Goal: Transaction & Acquisition: Purchase product/service

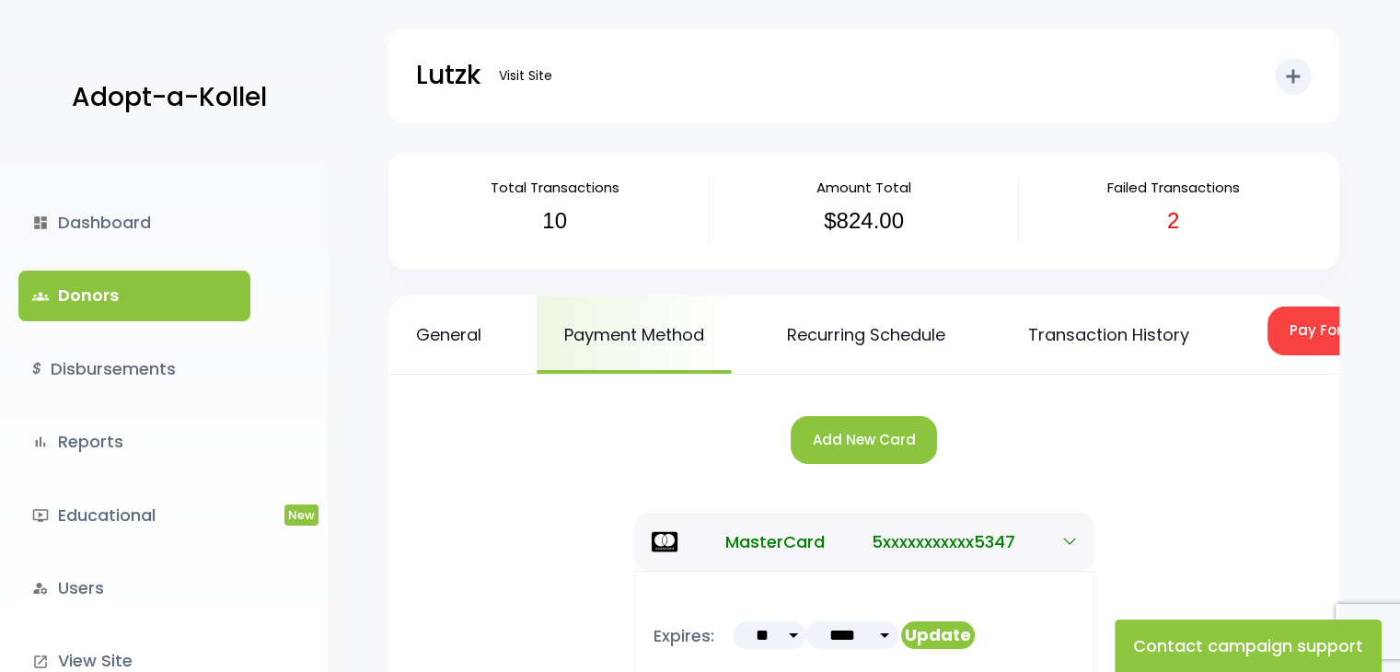
scroll to position [0, 240]
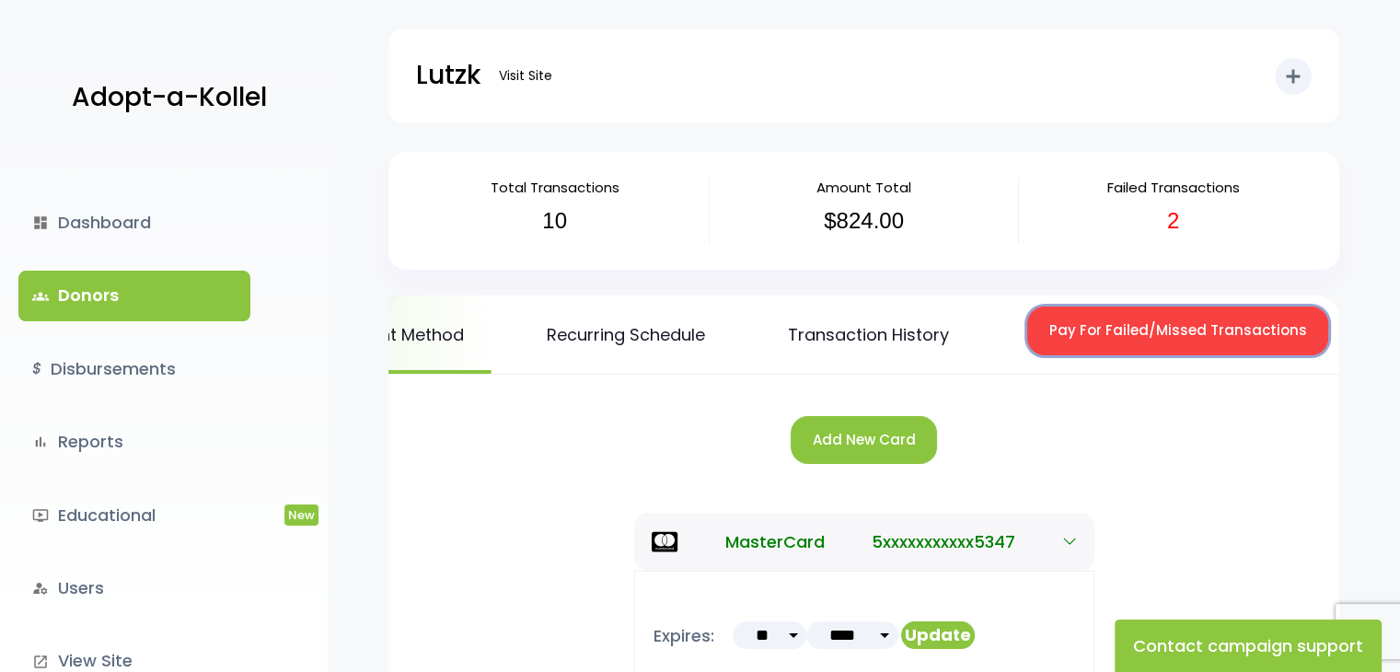
click at [1193, 333] on button "Pay For Failed/Missed Transactions" at bounding box center [1177, 331] width 301 height 49
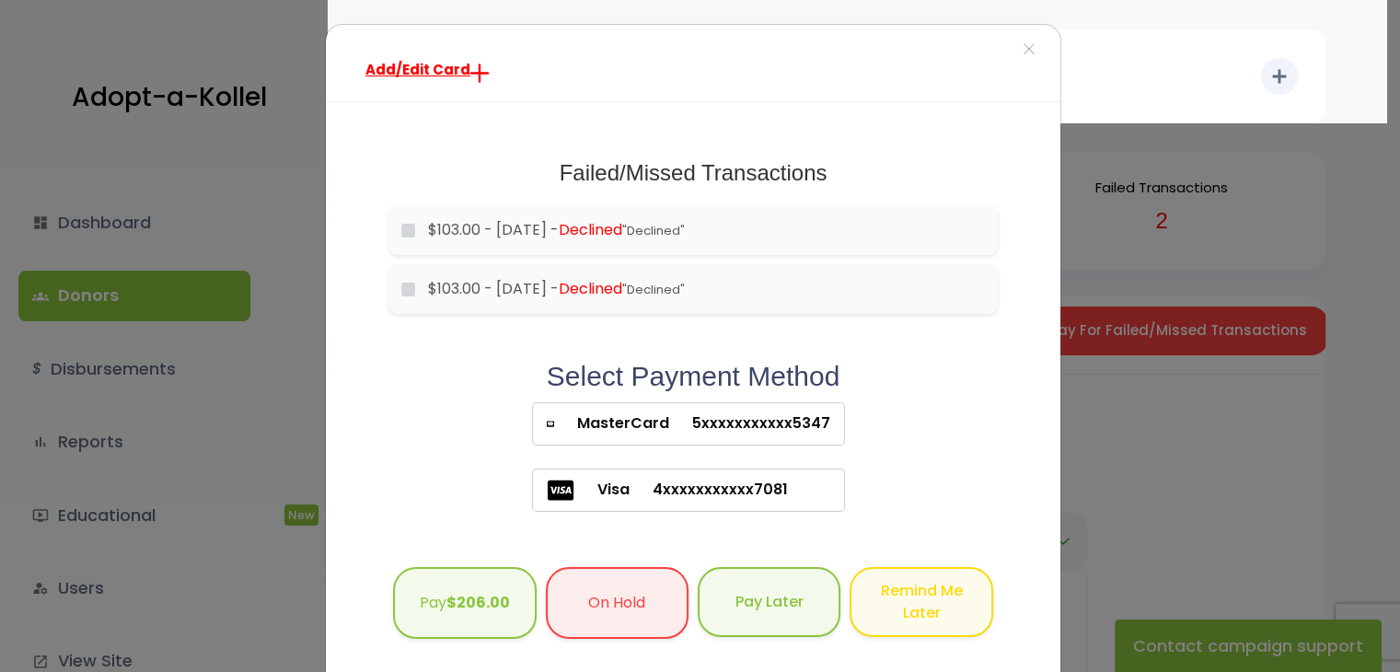
click at [778, 411] on label "MasterCard 5xxxxxxxxxxx5347" at bounding box center [688, 423] width 313 height 43
click at [463, 586] on button "Pay $206.00" at bounding box center [464, 601] width 143 height 73
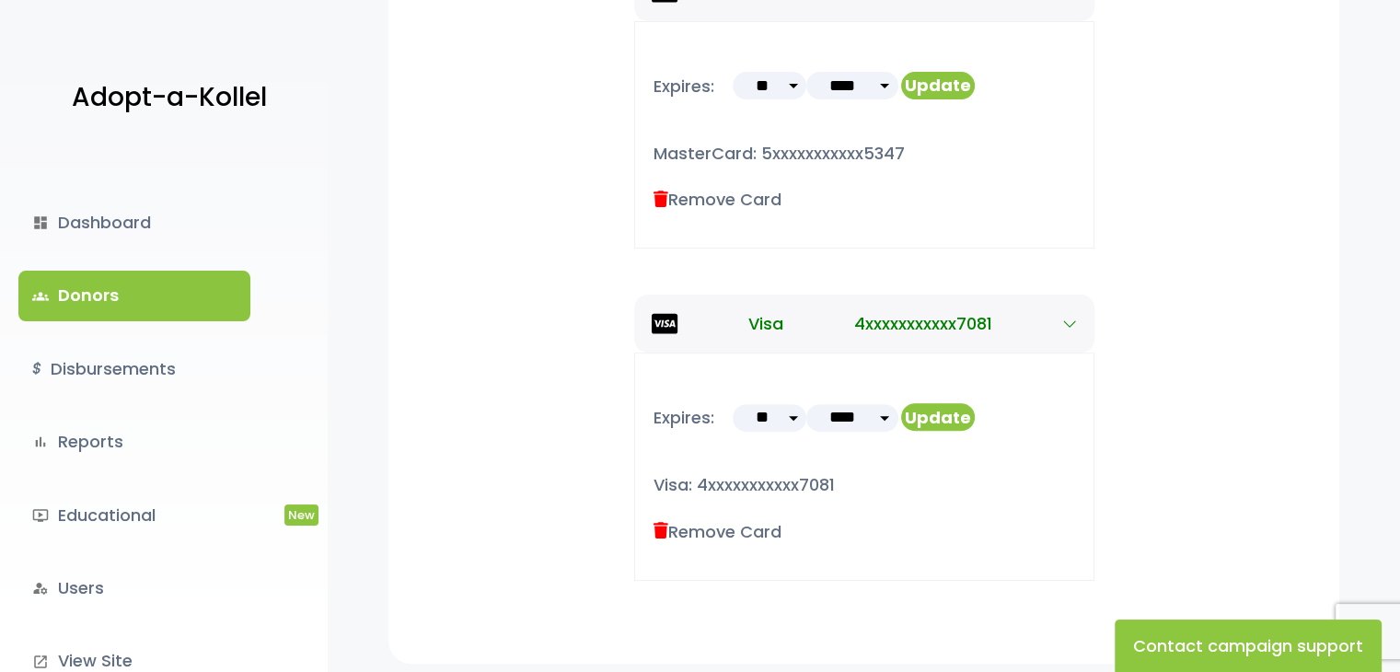
scroll to position [553, 0]
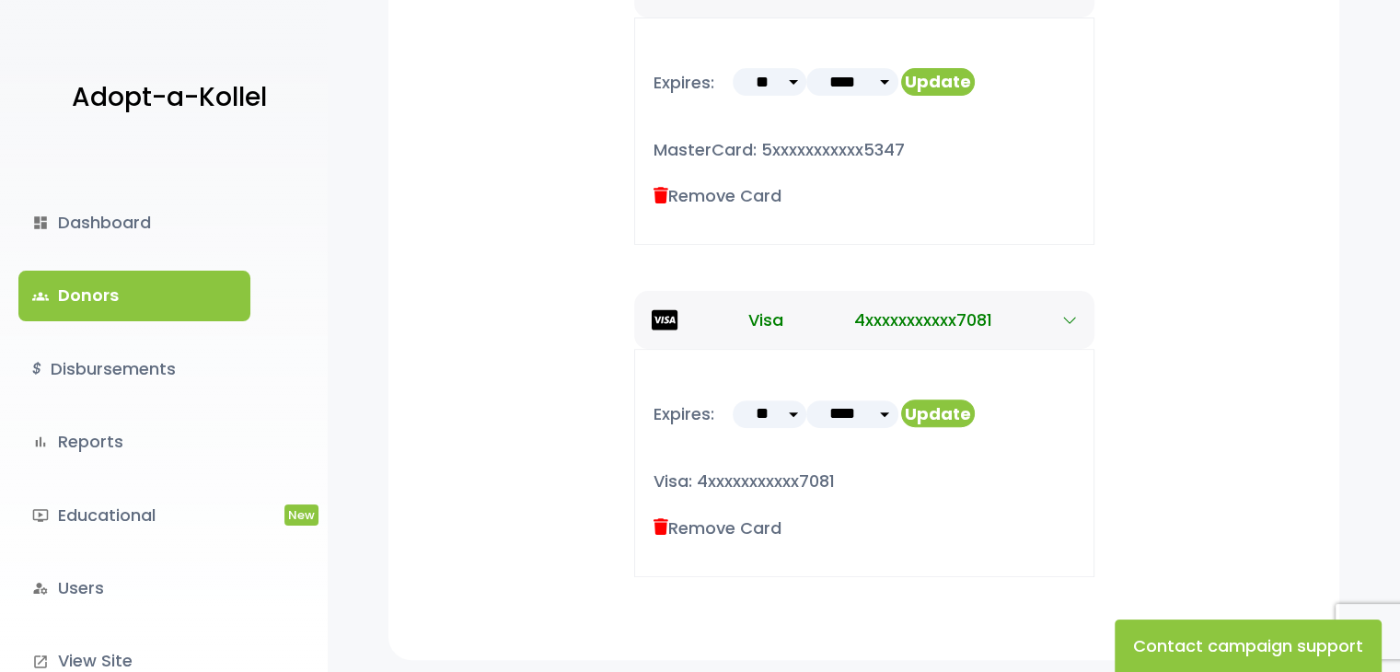
click at [718, 524] on label "Remove Card" at bounding box center [718, 527] width 128 height 25
click at [661, 523] on icon at bounding box center [661, 527] width 15 height 17
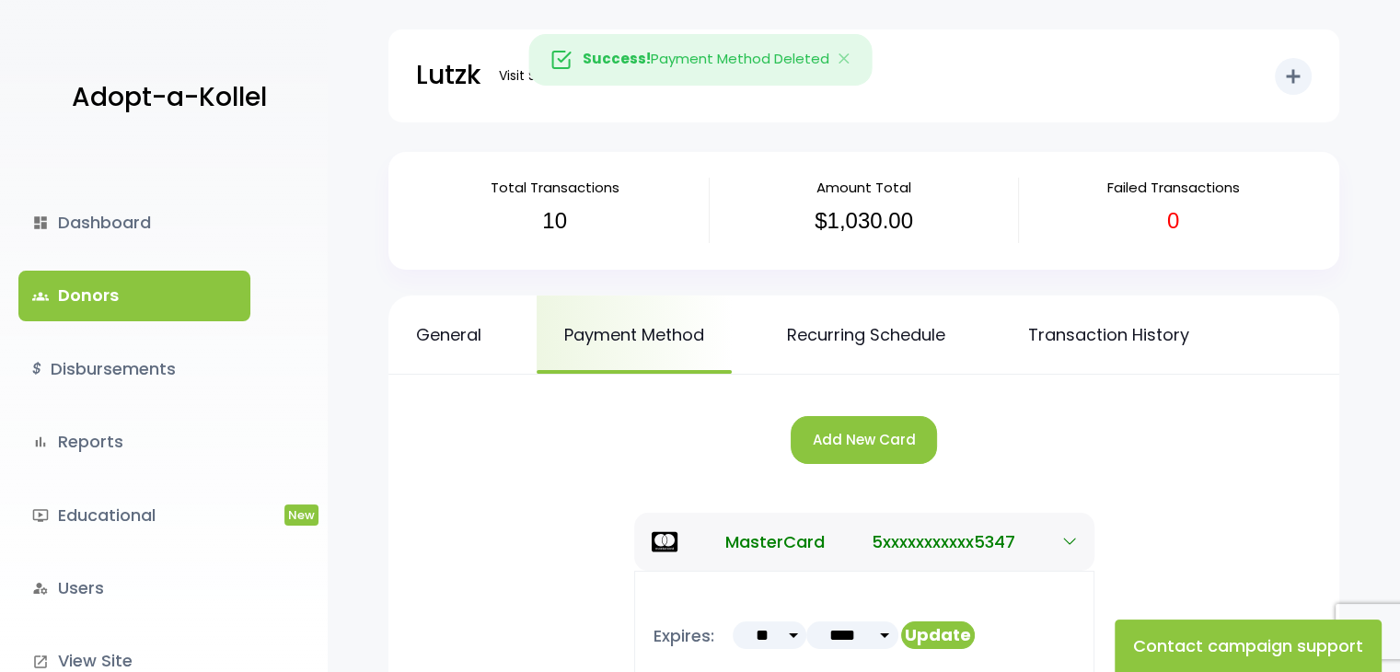
scroll to position [346, 0]
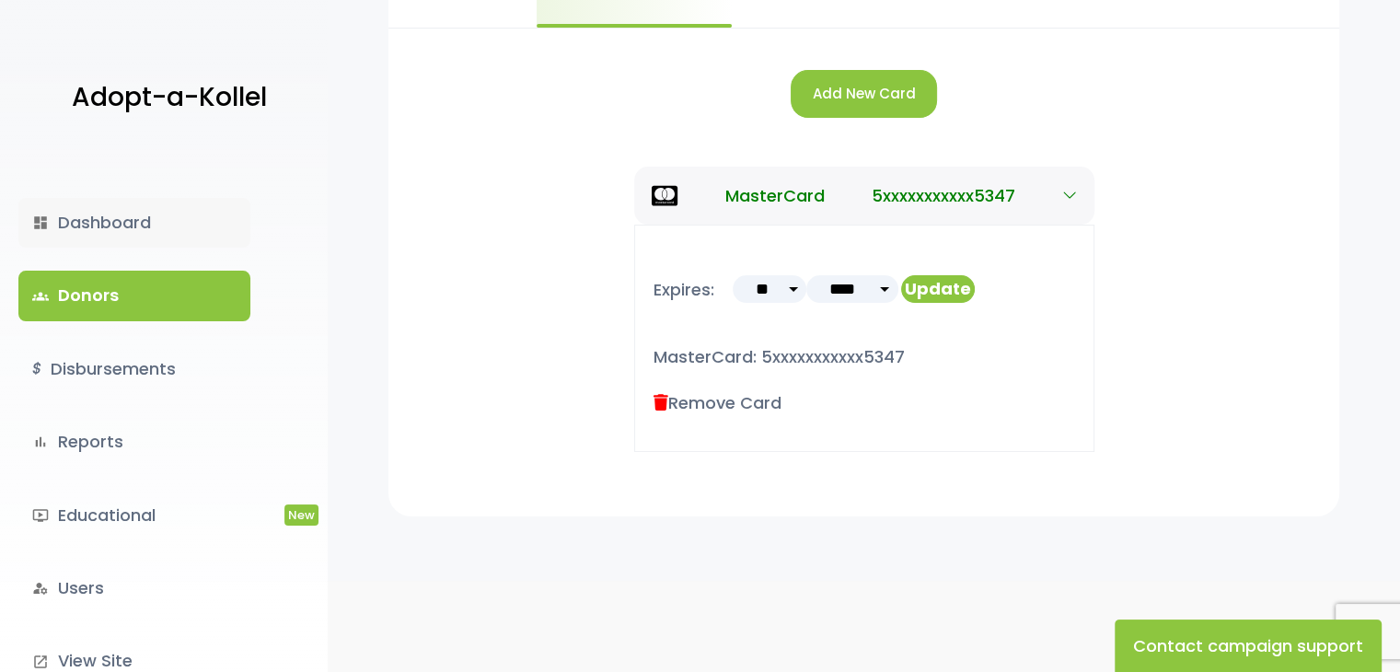
click at [154, 230] on link "dashboard Dashboard" at bounding box center [134, 223] width 232 height 50
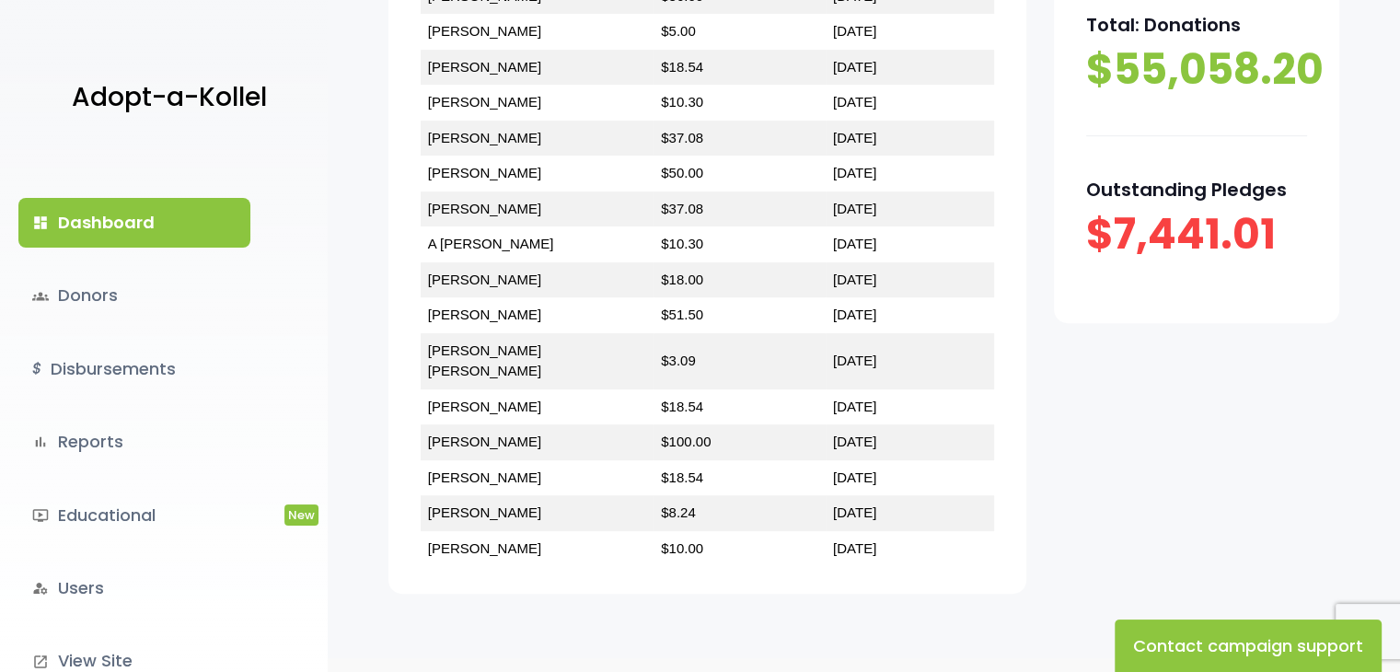
scroll to position [685, 0]
